Goal: Information Seeking & Learning: Check status

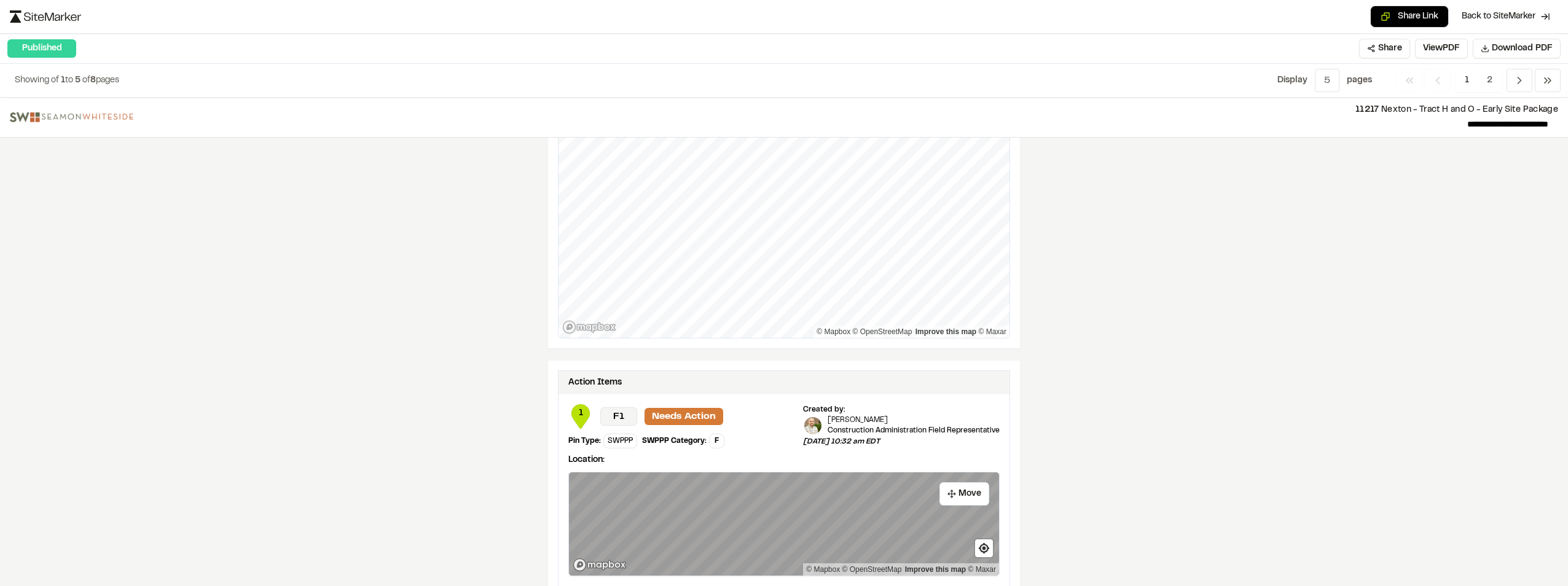
scroll to position [1843, 0]
